Goal: Information Seeking & Learning: Understand process/instructions

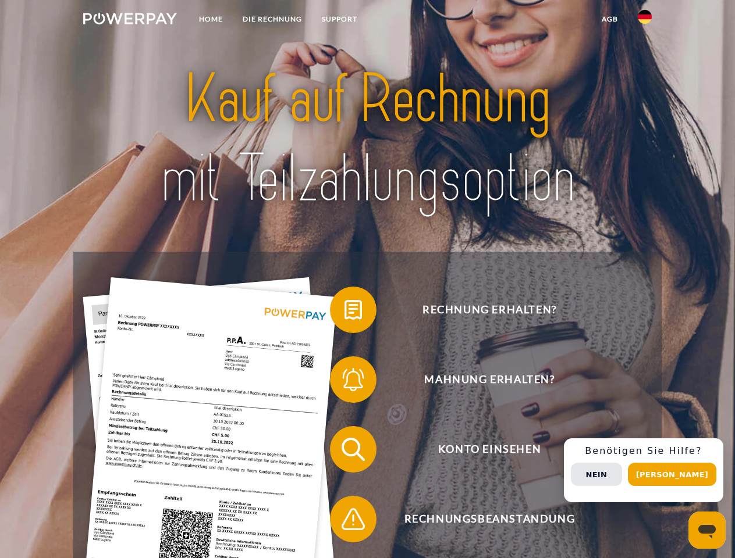
click at [130, 20] on img at bounding box center [130, 19] width 94 height 12
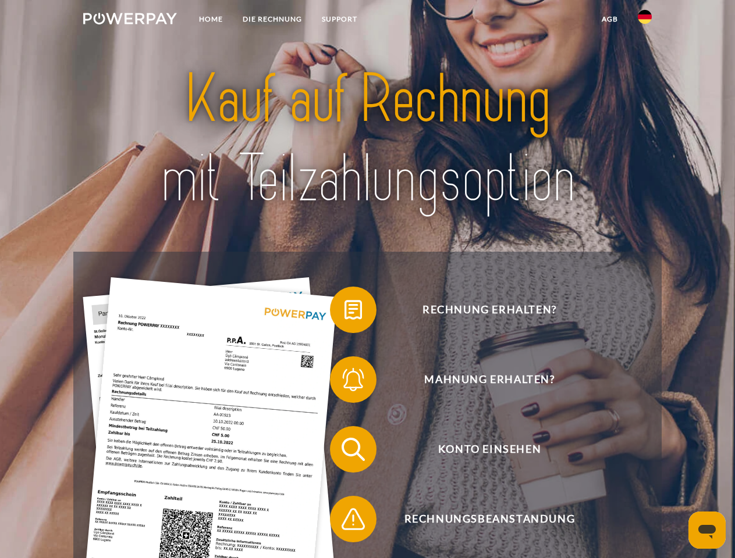
click at [644, 20] on img at bounding box center [645, 17] width 14 height 14
click at [609, 19] on link "agb" at bounding box center [610, 19] width 36 height 21
click at [344, 312] on span at bounding box center [336, 310] width 58 height 58
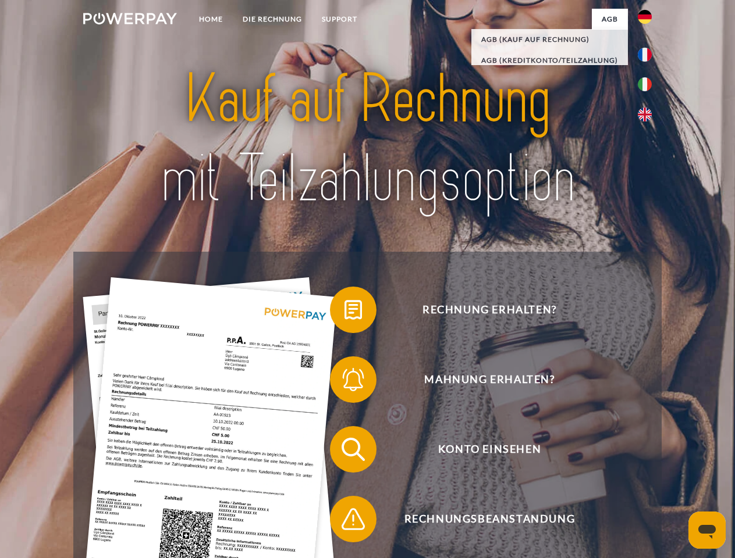
click at [344, 382] on span at bounding box center [336, 380] width 58 height 58
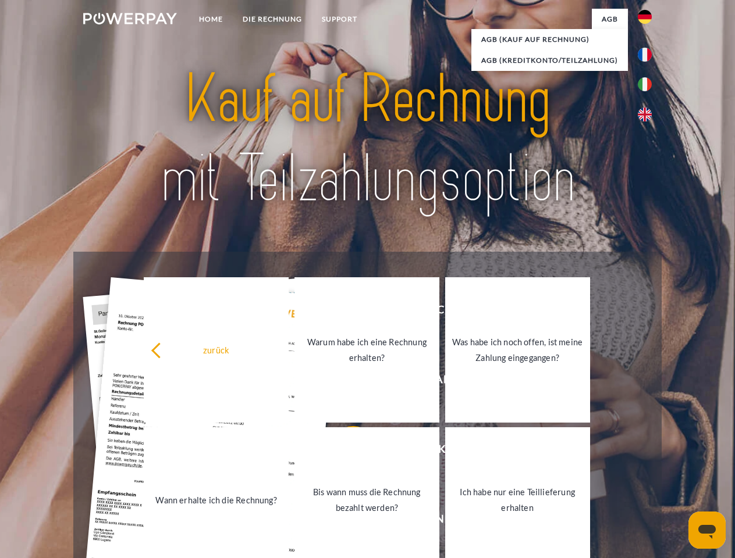
click at [344, 452] on link "Bis wann muss die Rechnung bezahlt werden?" at bounding box center [366, 500] width 145 height 145
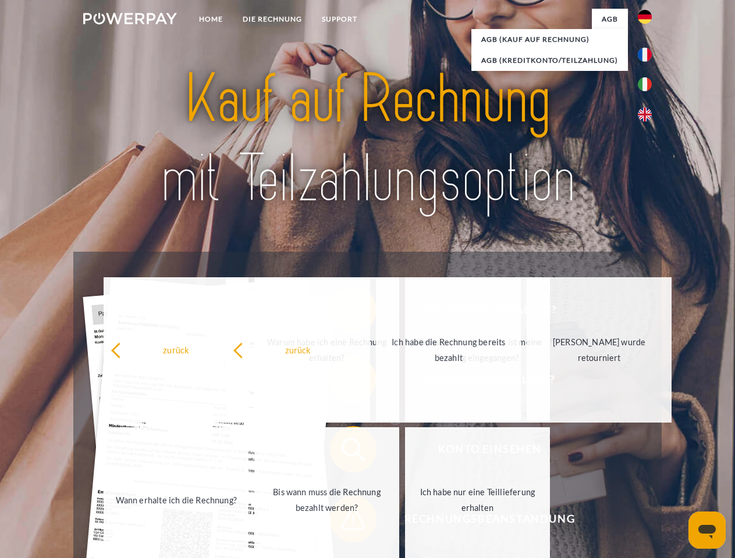
click at [344, 522] on span at bounding box center [336, 519] width 58 height 58
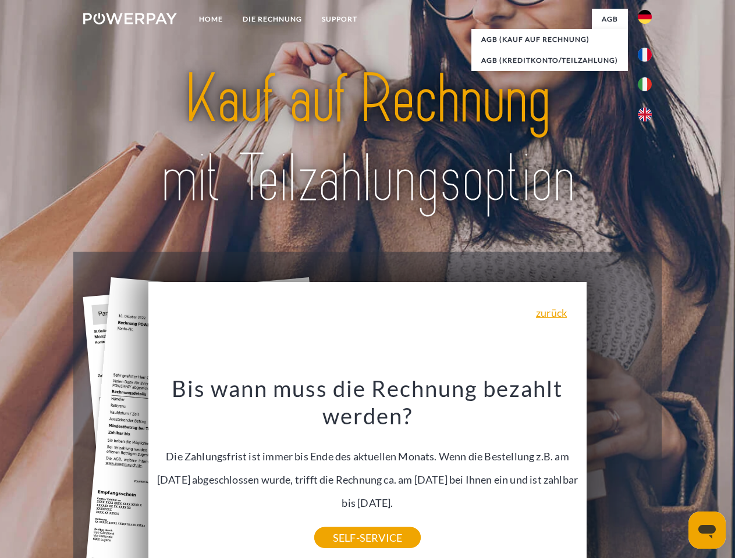
click at [647, 471] on div "Rechnung erhalten? Mahnung erhalten? Konto einsehen" at bounding box center [366, 484] width 587 height 465
click at [619, 473] on span "Konto einsehen" at bounding box center [489, 449] width 285 height 47
click at [676, 475] on header "Home DIE RECHNUNG SUPPORT" at bounding box center [367, 401] width 735 height 803
